Goal: Information Seeking & Learning: Find specific fact

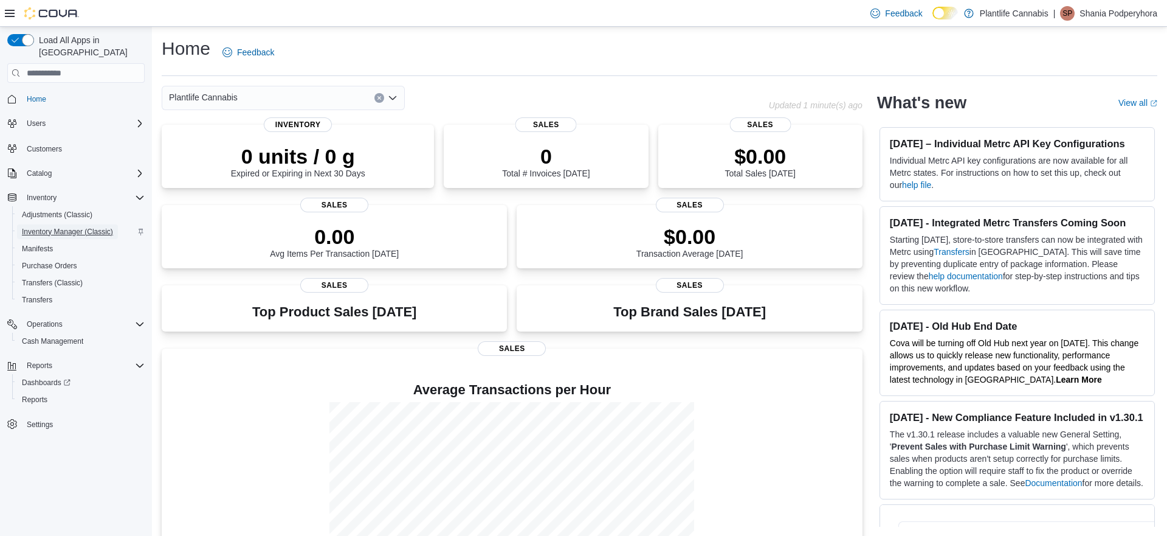
click at [40, 227] on span "Inventory Manager (Classic)" at bounding box center [67, 232] width 91 height 10
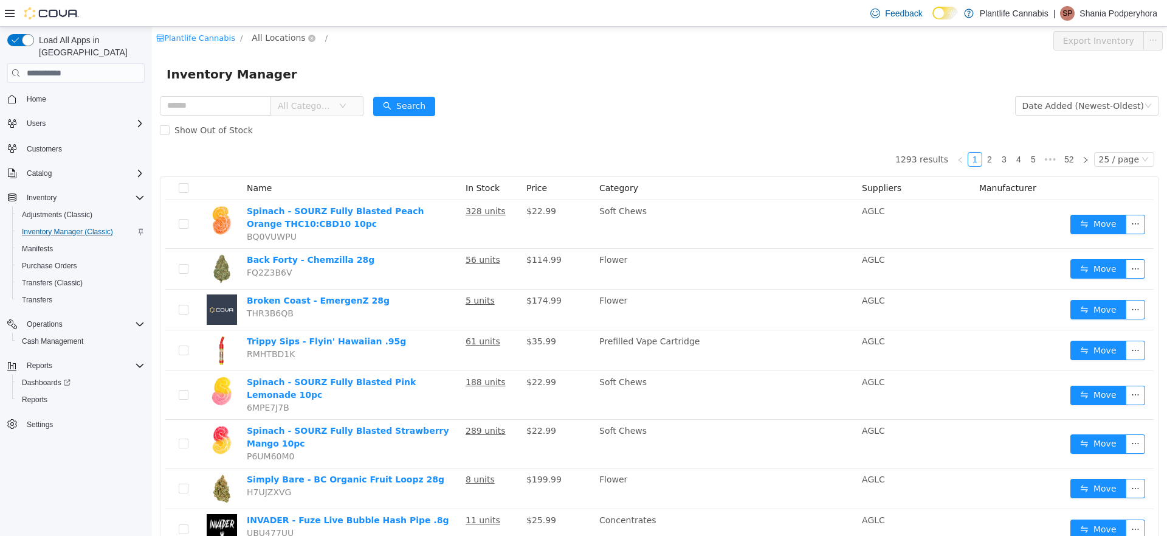
click at [265, 35] on span "All Locations" at bounding box center [278, 37] width 53 height 13
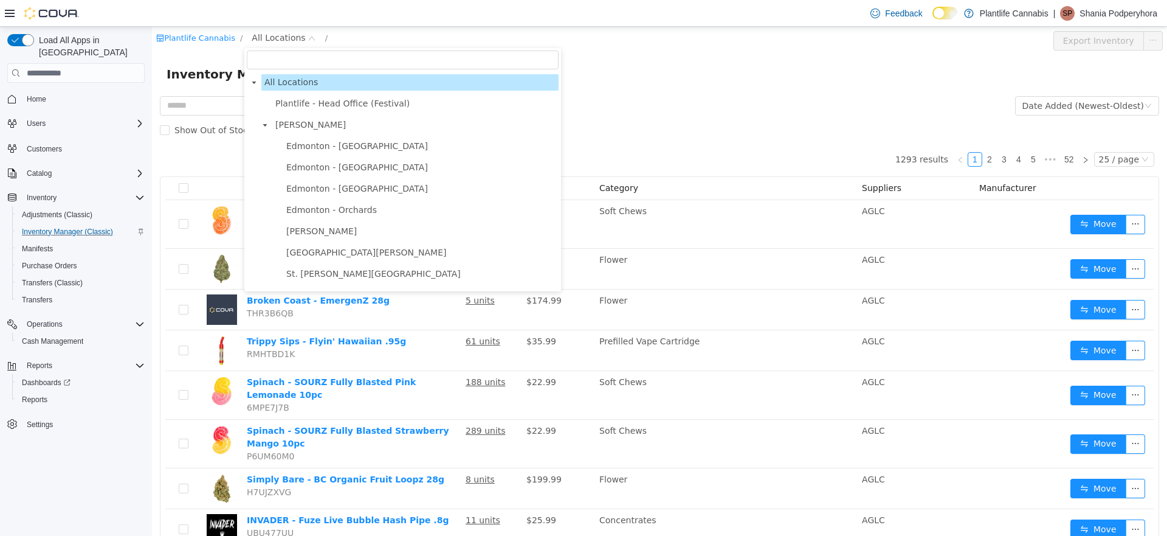
click at [266, 127] on icon "icon: caret-down" at bounding box center [265, 125] width 6 height 6
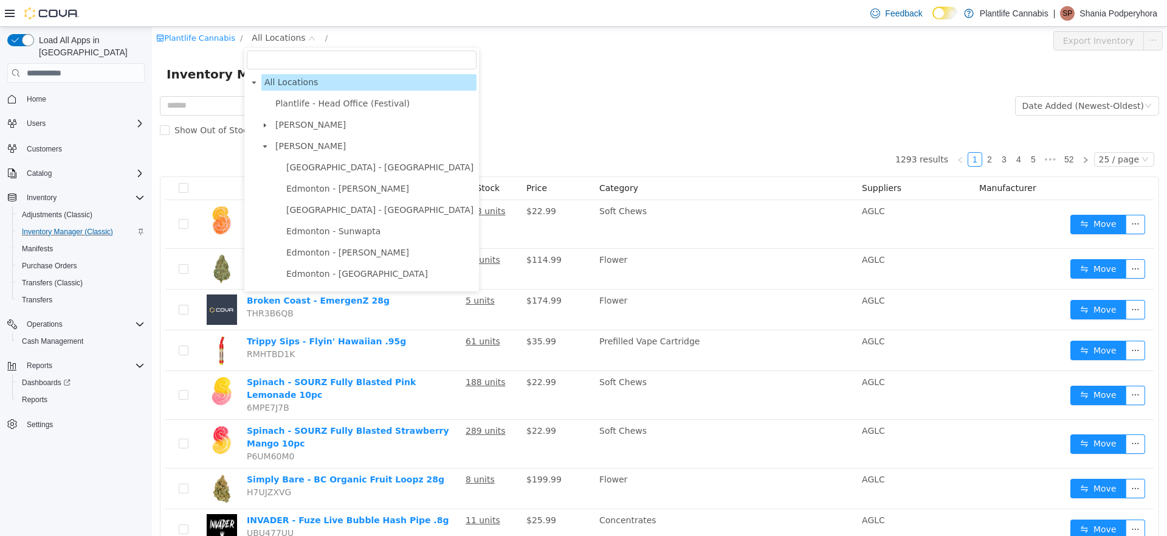
drag, startPoint x: 265, startPoint y: 142, endPoint x: 272, endPoint y: 156, distance: 15.5
click at [265, 143] on span at bounding box center [265, 146] width 15 height 15
drag, startPoint x: 266, startPoint y: 168, endPoint x: 283, endPoint y: 173, distance: 17.0
click at [267, 168] on icon "icon: caret-down" at bounding box center [265, 168] width 6 height 6
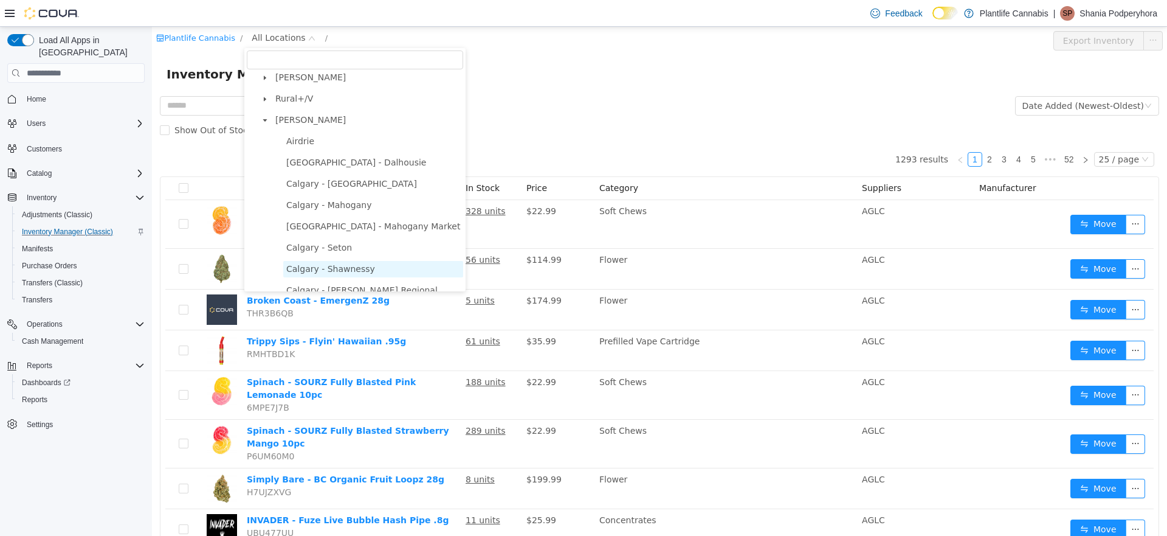
scroll to position [71, 0]
click at [333, 267] on span "Calgary - Shawnessy" at bounding box center [330, 266] width 89 height 10
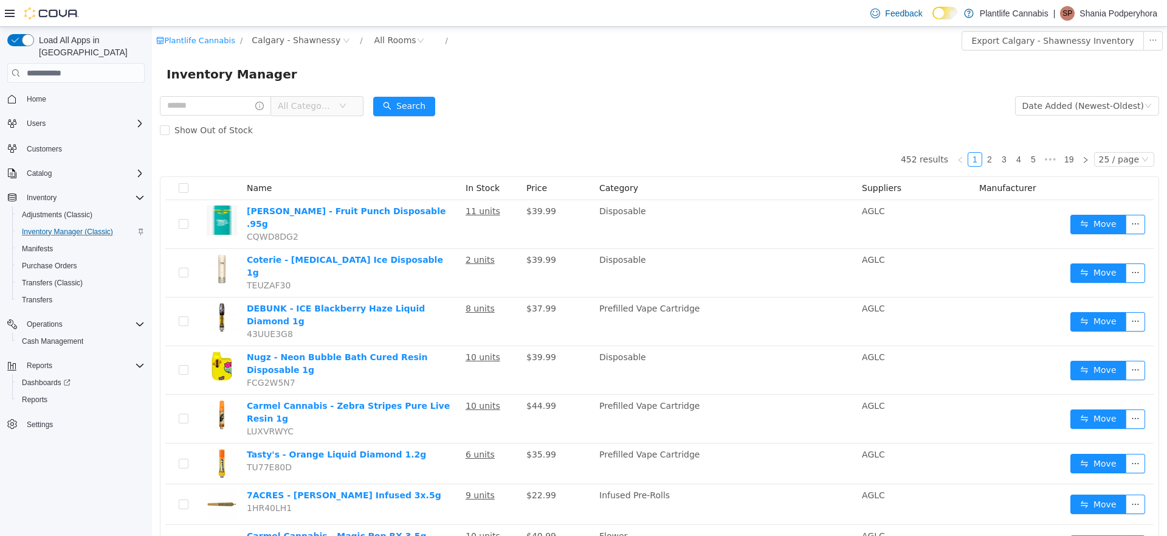
scroll to position [1, 0]
click at [385, 43] on div "All Rooms" at bounding box center [395, 39] width 42 height 18
click at [387, 80] on li "Sales Floor" at bounding box center [394, 83] width 73 height 19
click at [1049, 49] on button "Export Sales Floor Inventory" at bounding box center [1093, 39] width 140 height 19
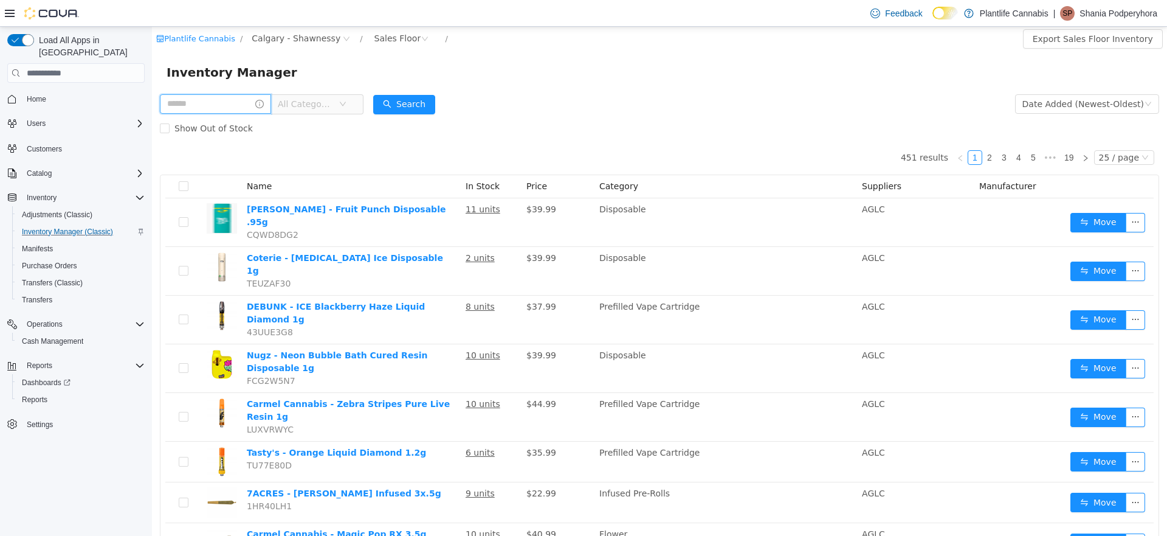
click at [220, 106] on input "text" at bounding box center [215, 103] width 111 height 19
type input "*********"
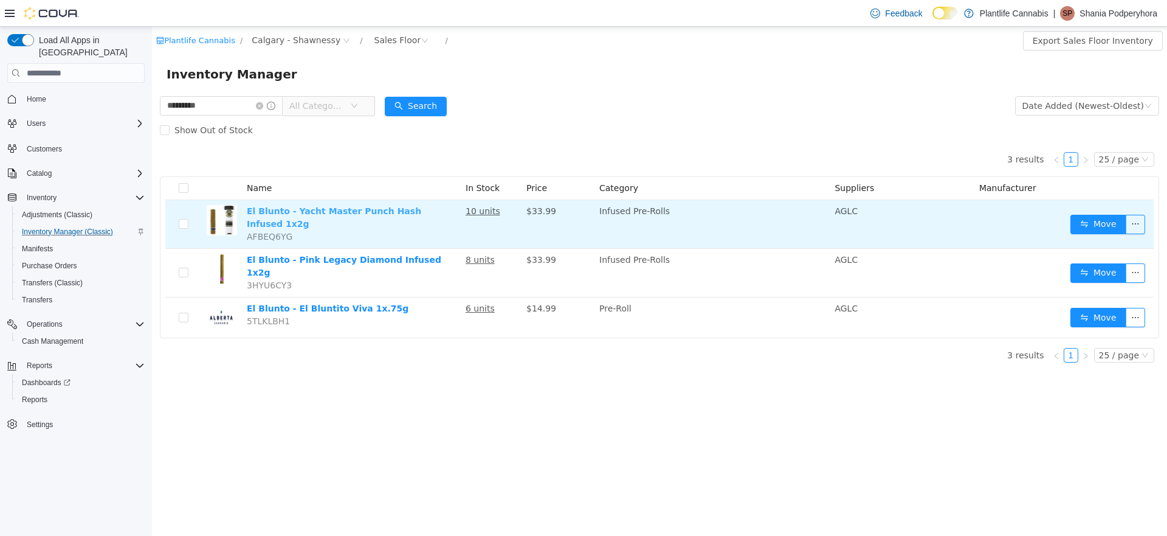
click at [334, 214] on link "El Blunto - Yacht Master Punch Hash Infused 1x2g" at bounding box center [334, 217] width 174 height 22
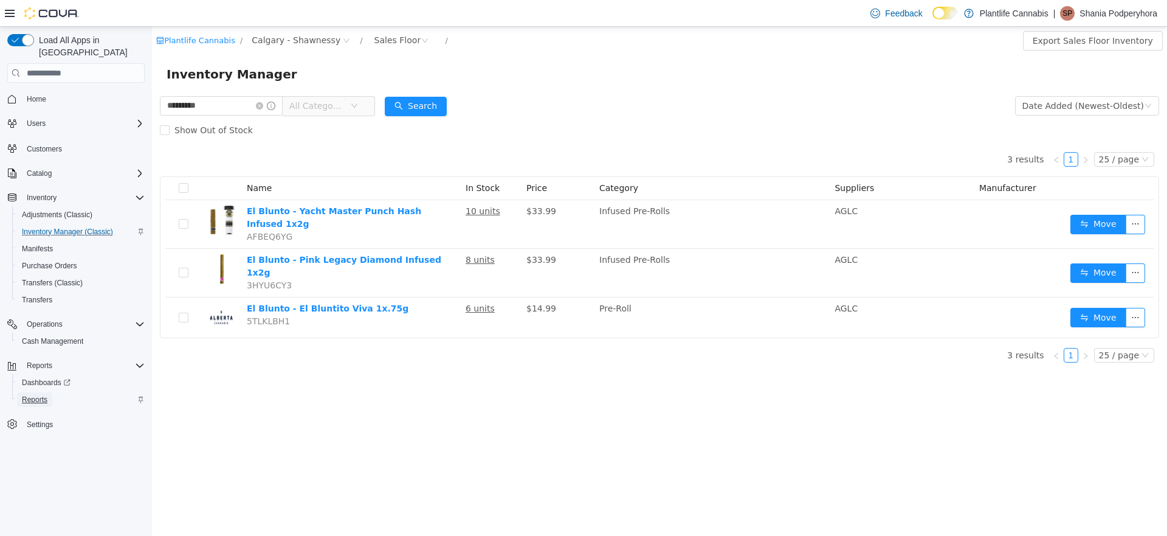
click at [33, 395] on span "Reports" at bounding box center [35, 400] width 26 height 10
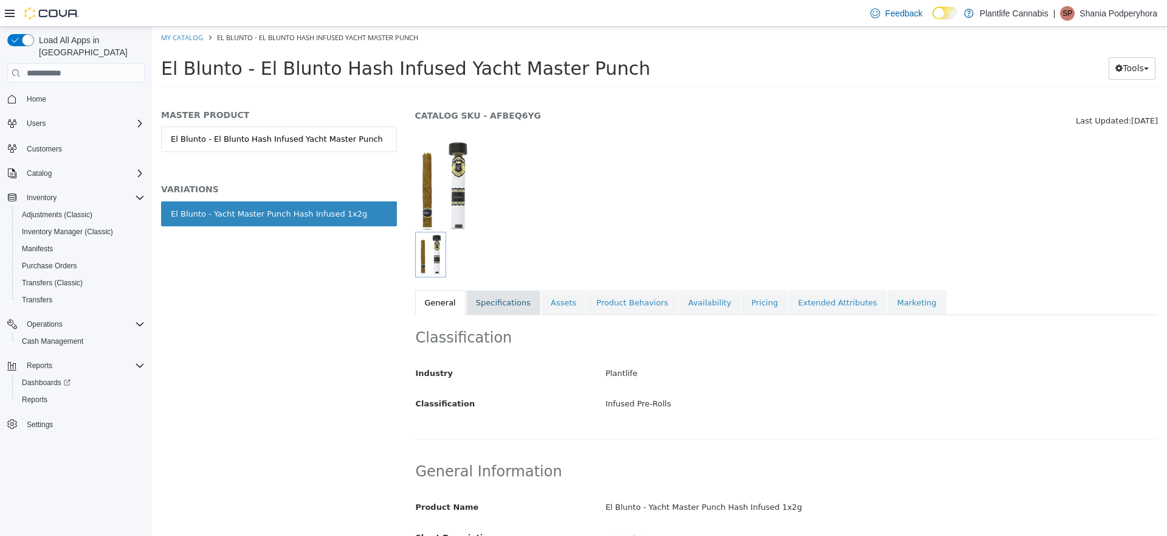
scroll to position [33, 0]
click at [503, 305] on link "Specifications" at bounding box center [503, 304] width 74 height 26
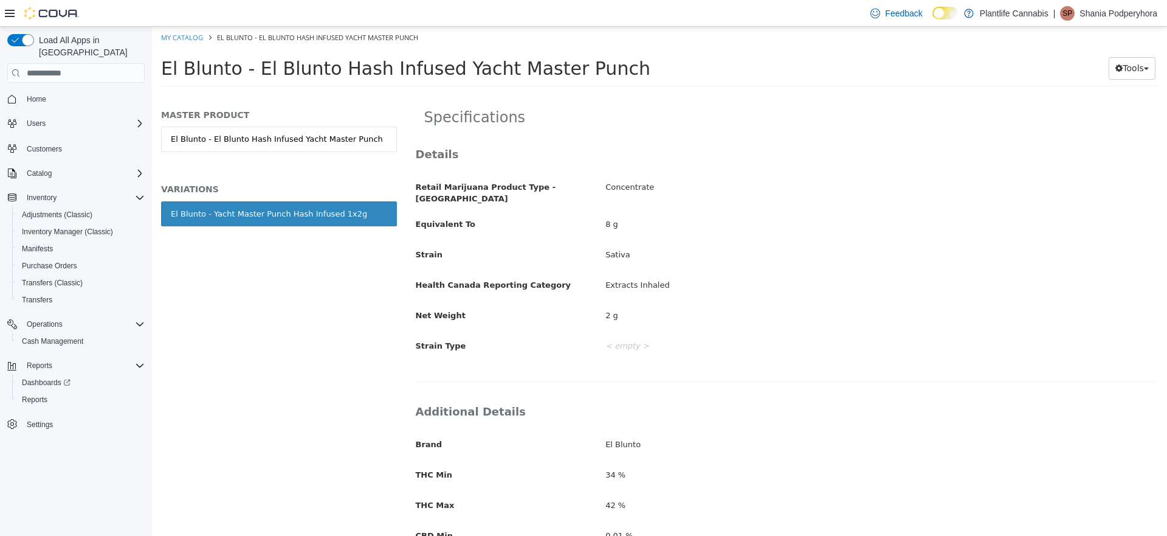
scroll to position [256, 0]
click at [383, 72] on span "El Blunto - El Blunto Hash Infused Yacht Master Punch" at bounding box center [405, 68] width 489 height 21
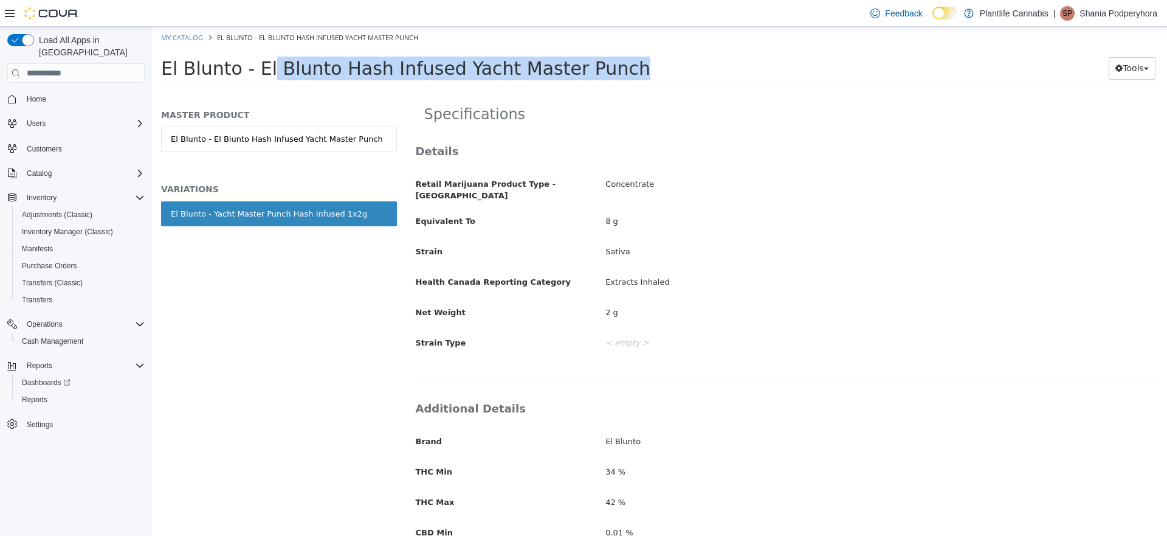
click at [383, 72] on span "El Blunto - El Blunto Hash Infused Yacht Master Punch" at bounding box center [405, 68] width 489 height 21
copy div "El Blunto - El Blunto Hash Infused Yacht Master Punch Tools Print Labels"
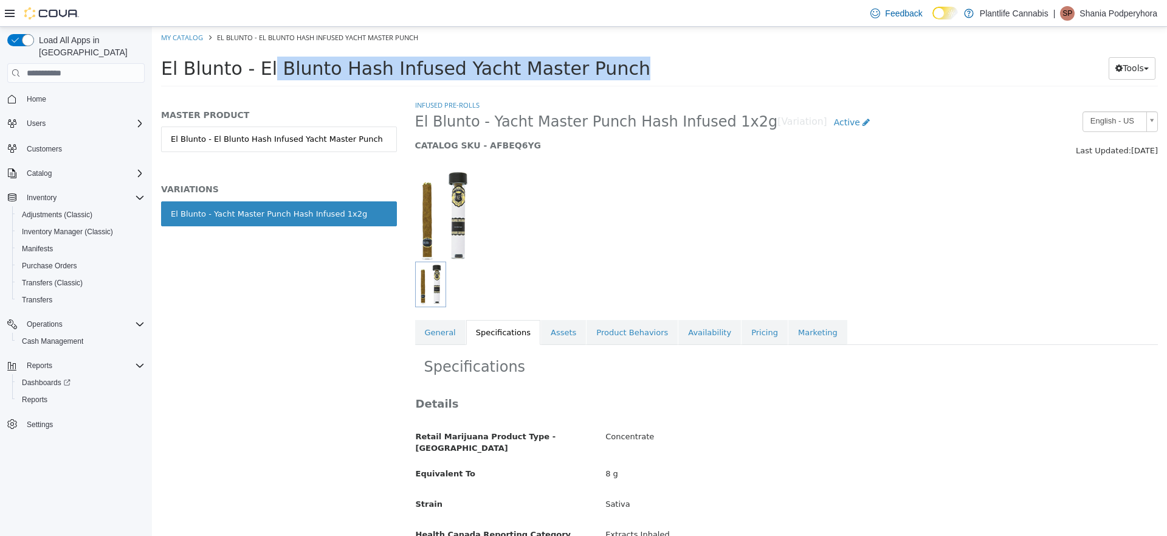
scroll to position [0, 0]
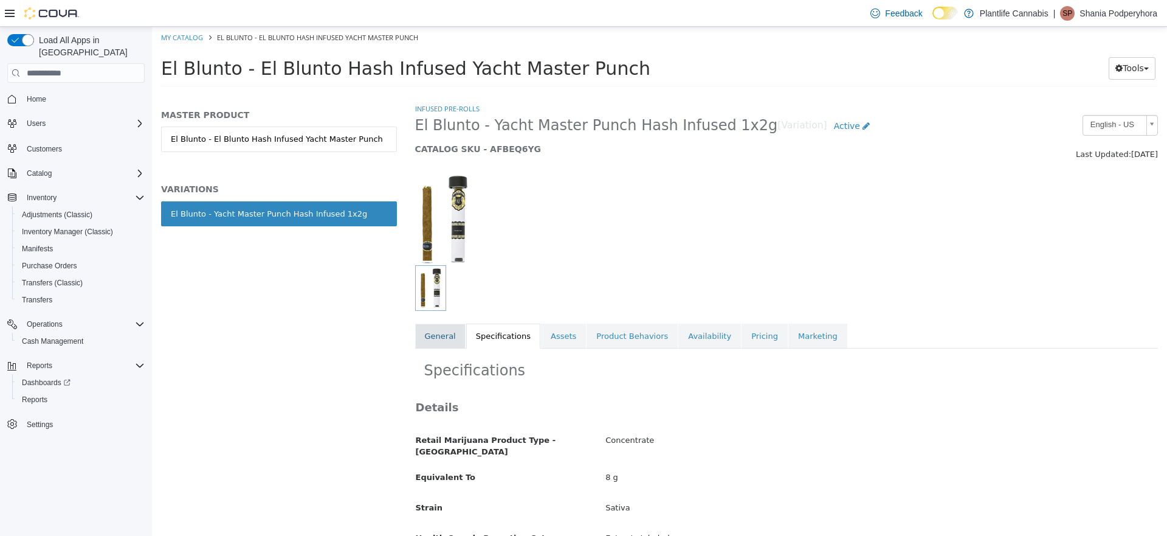
click at [436, 336] on link "General" at bounding box center [440, 336] width 50 height 26
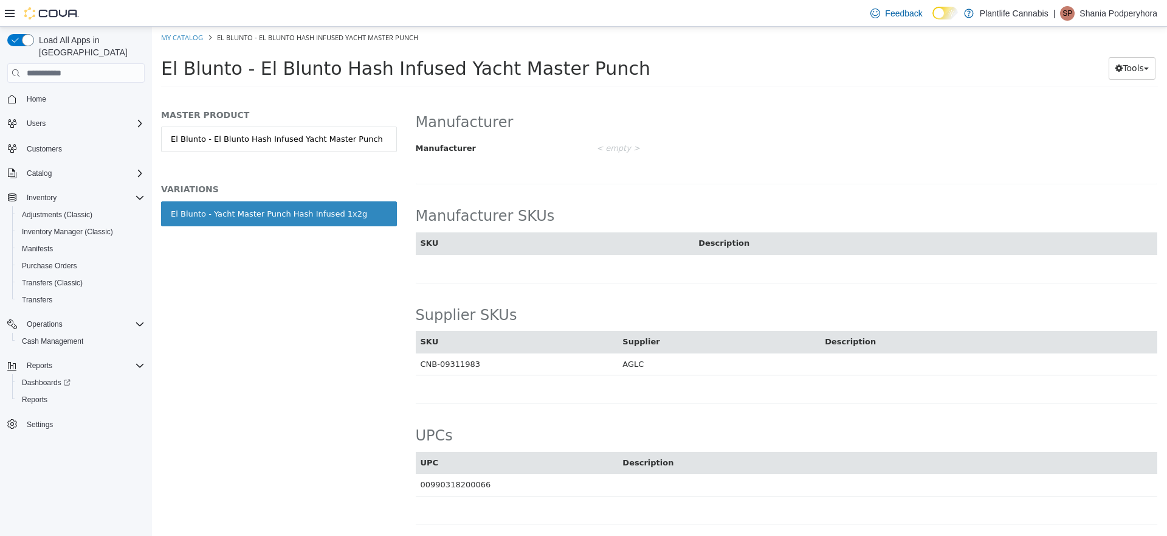
scroll to position [647, 0]
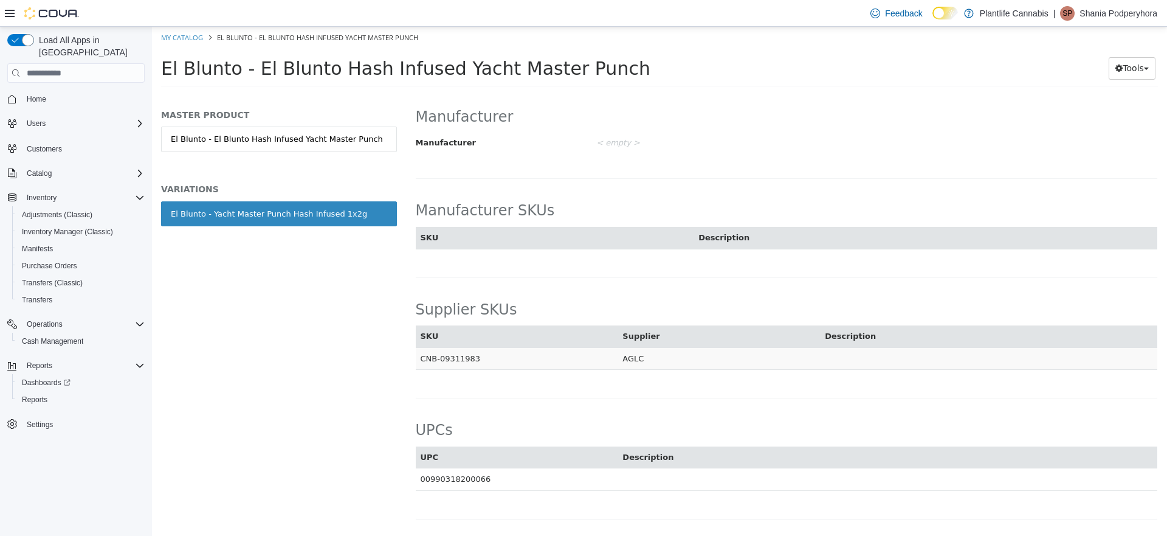
click at [460, 359] on td "CNB-09311983" at bounding box center [517, 358] width 202 height 22
